Goal: Communication & Community: Answer question/provide support

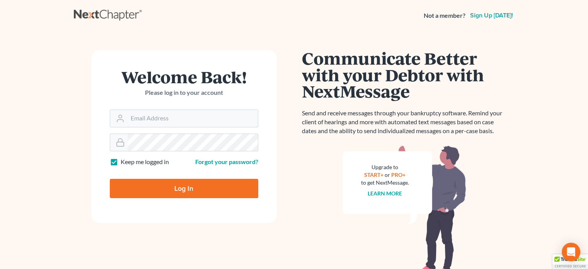
type input "[EMAIL_ADDRESS][DOMAIN_NAME]"
click at [172, 189] on input "Log In" at bounding box center [184, 188] width 149 height 19
type input "Thinking..."
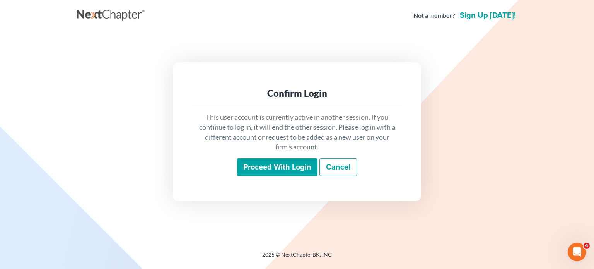
click at [271, 169] on input "Proceed with login" at bounding box center [277, 167] width 80 height 18
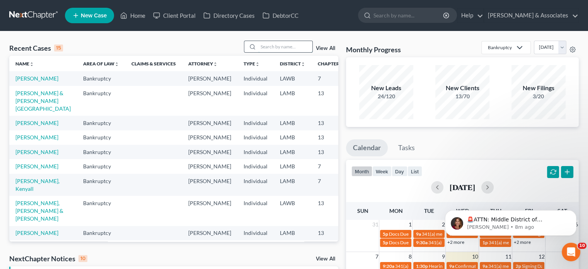
click at [268, 44] on input "search" at bounding box center [285, 46] width 54 height 11
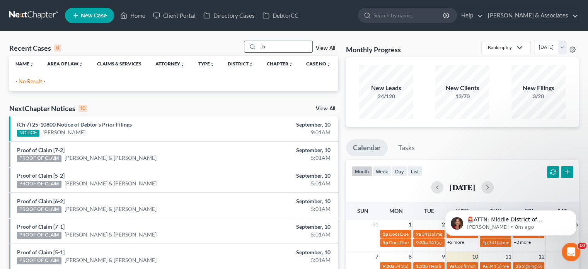
type input "J"
type input "Johnson"
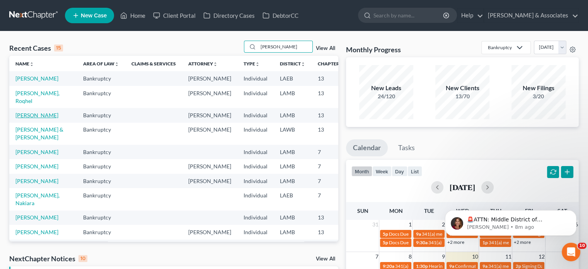
click at [21, 118] on link "Johnson, Corey" at bounding box center [36, 115] width 43 height 7
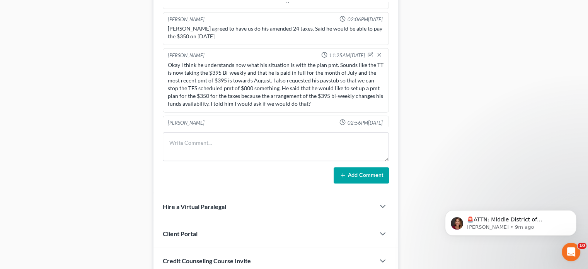
scroll to position [425, 0]
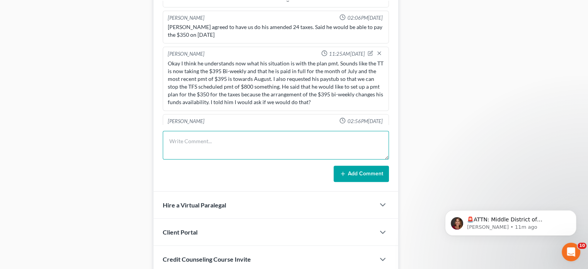
click at [185, 139] on textarea at bounding box center [276, 145] width 226 height 29
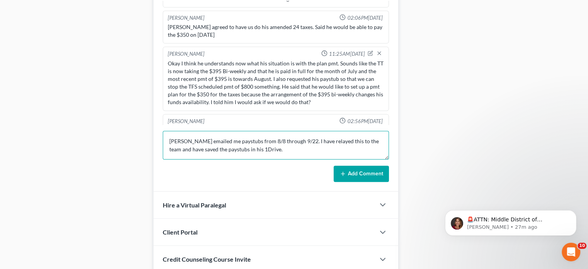
type textarea "Corey emailed me paystubs from 8/8 through 9/22. I have relayed this to the tea…"
click at [374, 170] on button "Add Comment" at bounding box center [361, 174] width 55 height 16
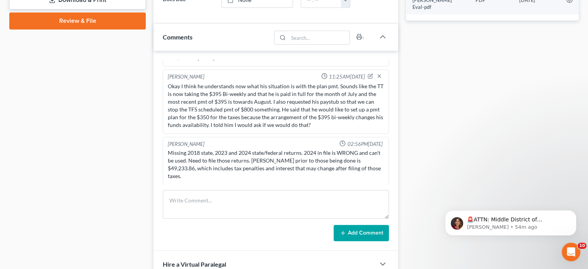
scroll to position [387, 0]
